Goal: Task Accomplishment & Management: Manage account settings

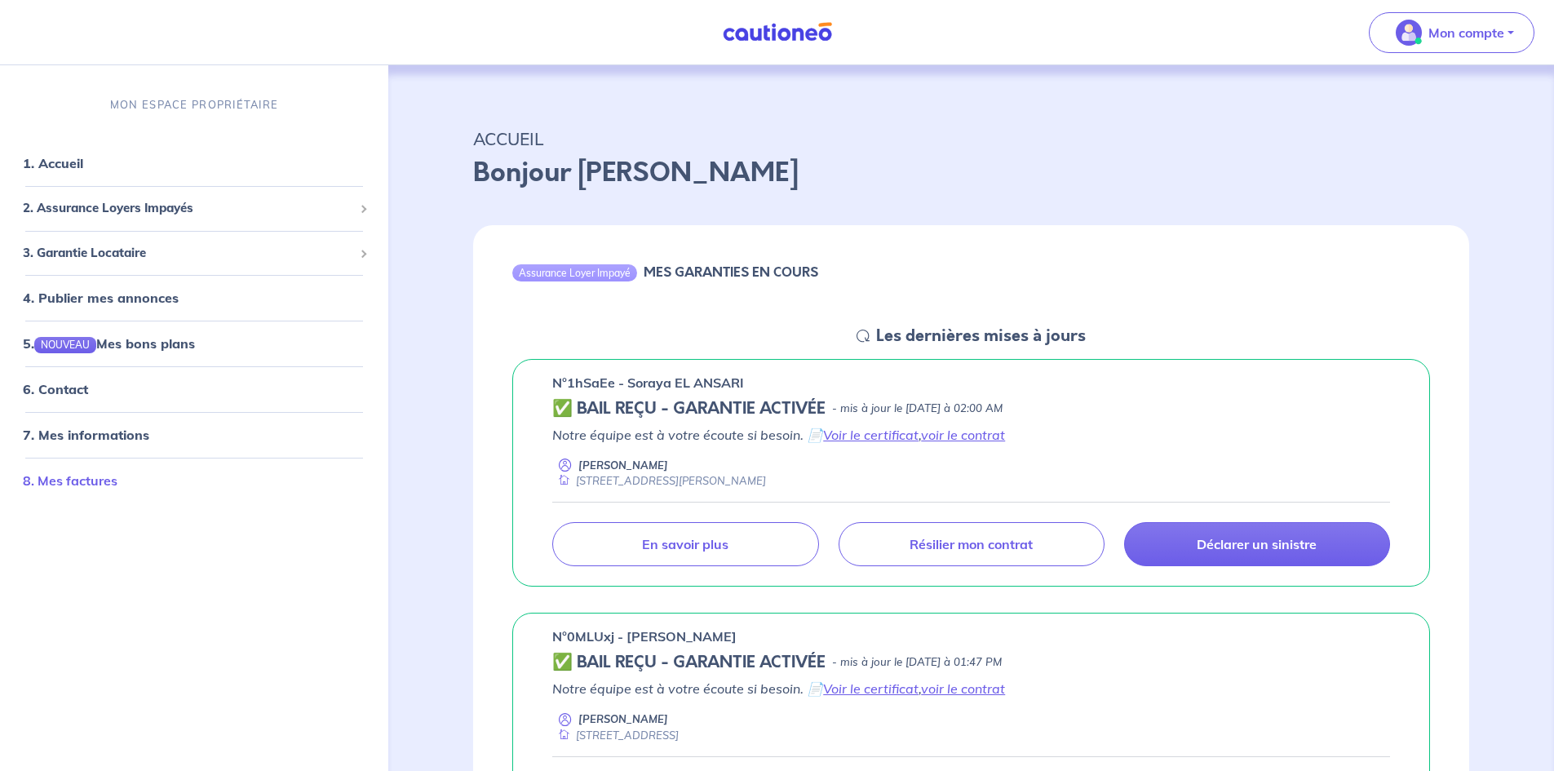
click at [88, 482] on link "8. Mes factures" at bounding box center [70, 480] width 95 height 16
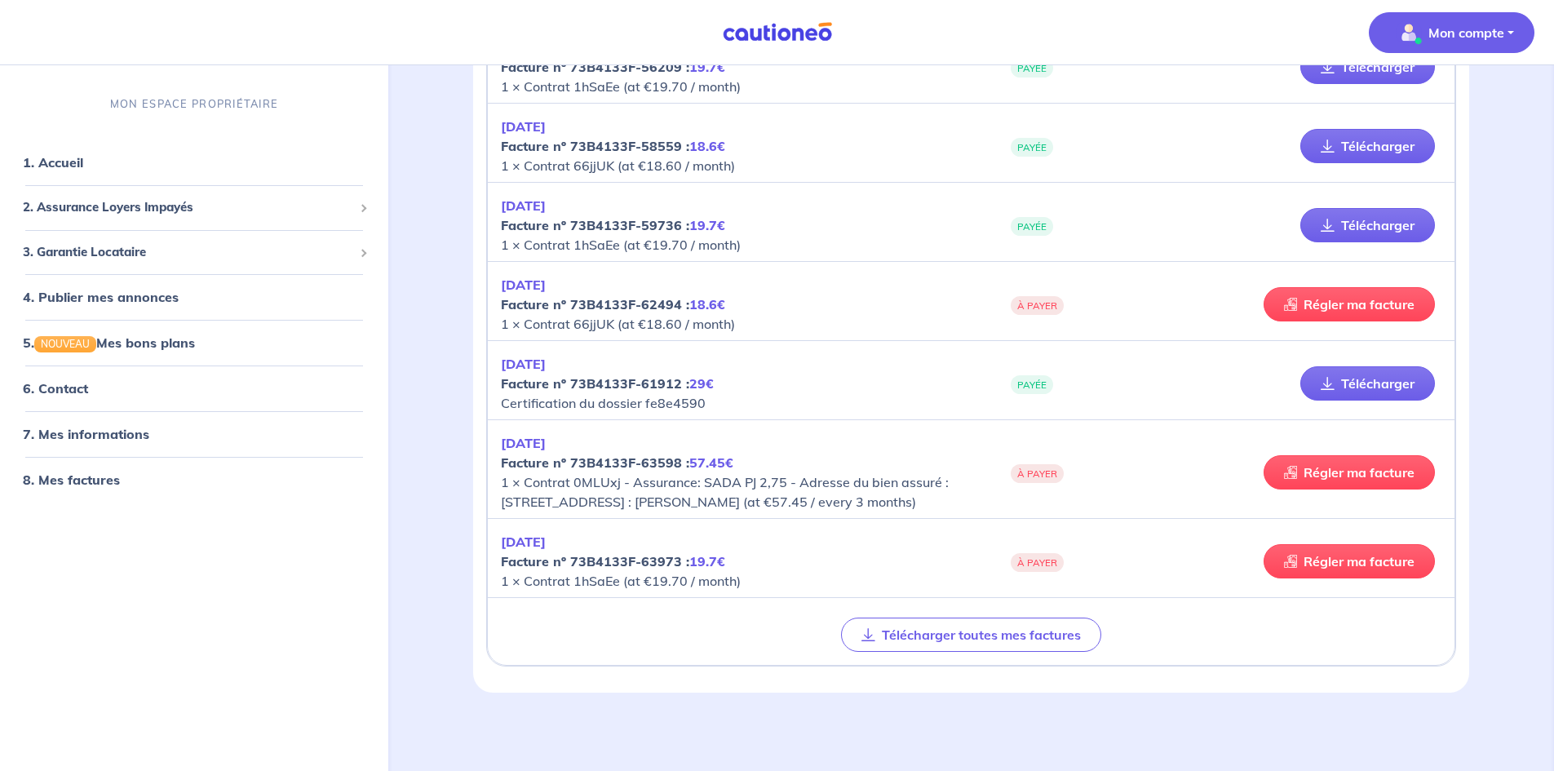
scroll to position [2078, 0]
click at [723, 454] on em "57.45€" at bounding box center [711, 462] width 44 height 16
click at [1011, 468] on span "À PAYER" at bounding box center [1036, 473] width 53 height 19
drag, startPoint x: 685, startPoint y: 468, endPoint x: 677, endPoint y: 466, distance: 8.5
click at [677, 466] on p "[DATE] Facture nº 73B4133F-63598 : 57.45€ 1 × Contrat 0MLUxj - Assurance: SADA …" at bounding box center [736, 472] width 470 height 78
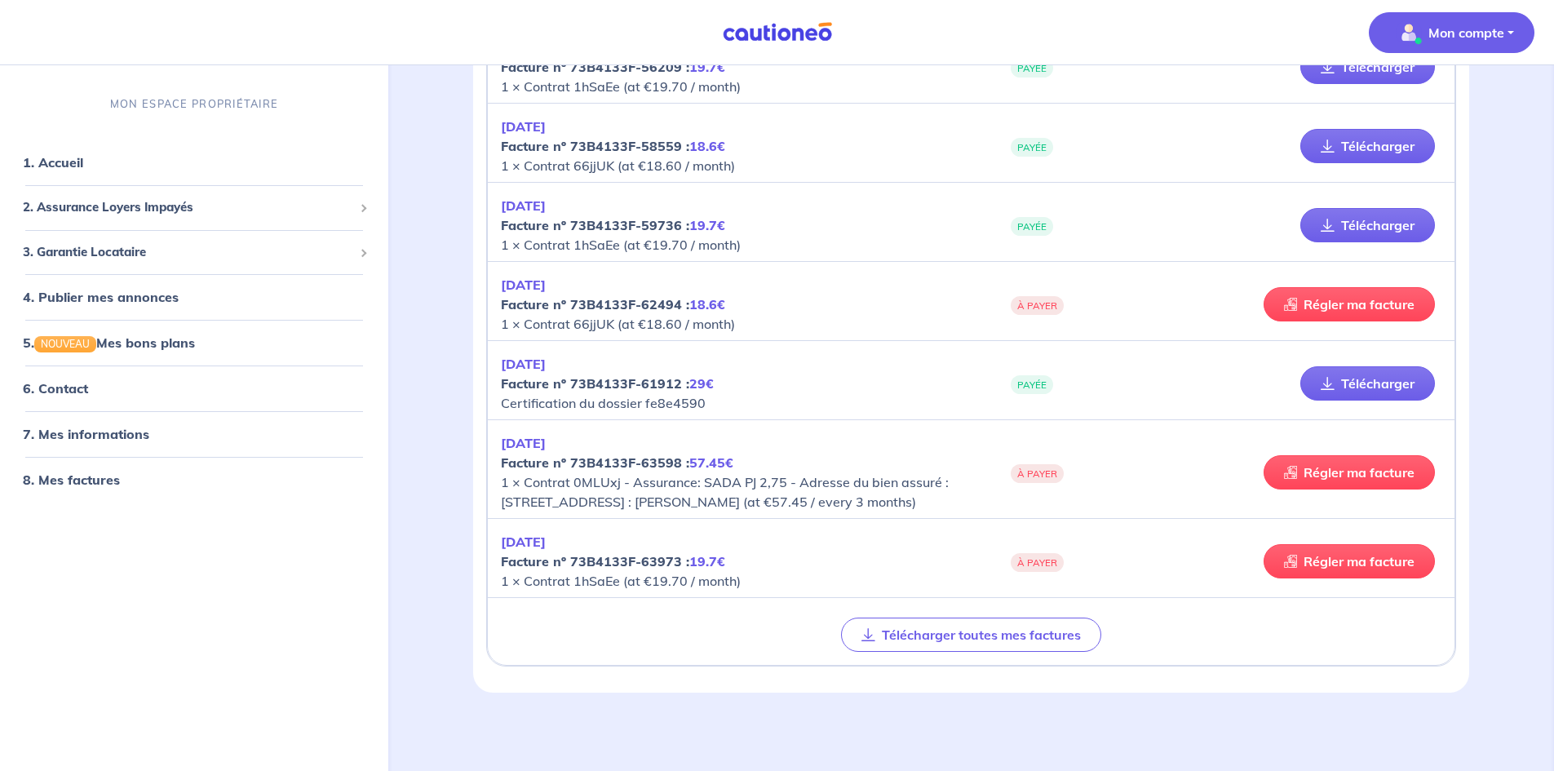
click at [540, 435] on em "[DATE]" at bounding box center [523, 443] width 45 height 16
click at [625, 454] on strong "Facture nº 73B4133F-63598 : 57.45€" at bounding box center [617, 462] width 232 height 16
drag, startPoint x: 571, startPoint y: 444, endPoint x: 674, endPoint y: 451, distance: 103.0
click at [674, 451] on p "[DATE] Facture nº 73B4133F-63598 : 57.45€ 1 × Contrat 0MLUxj - Assurance: SADA …" at bounding box center [736, 472] width 470 height 78
copy strong "73B4133F-63598"
